Goal: Navigation & Orientation: Find specific page/section

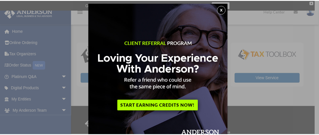
scroll to position [3, 0]
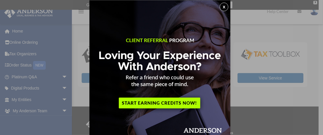
drag, startPoint x: 227, startPoint y: 6, endPoint x: 217, endPoint y: 7, distance: 9.9
click at [225, 6] on button "x" at bounding box center [224, 7] width 9 height 9
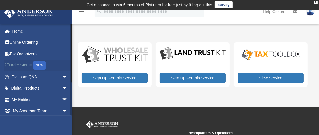
click at [39, 63] on div "NEW" at bounding box center [39, 65] width 13 height 9
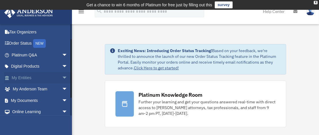
scroll to position [29, 0]
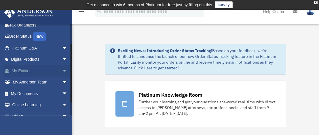
click at [62, 70] on span "arrow_drop_down" at bounding box center [68, 71] width 12 height 12
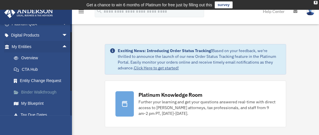
scroll to position [58, 0]
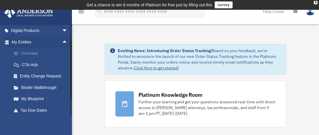
click at [25, 52] on link "Overview" at bounding box center [42, 54] width 68 height 12
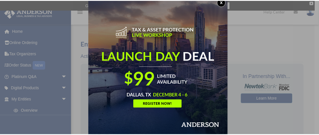
scroll to position [9, 0]
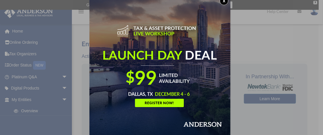
click at [225, 1] on button "x" at bounding box center [224, 1] width 9 height 9
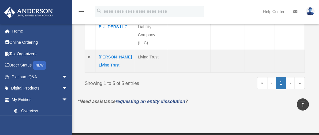
scroll to position [345, 0]
